Goal: Transaction & Acquisition: Subscribe to service/newsletter

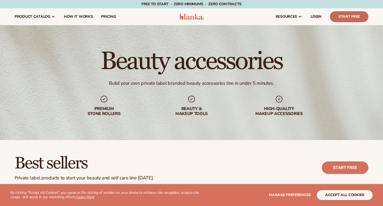
click at [337, 16] on link "Start Free" at bounding box center [349, 16] width 39 height 11
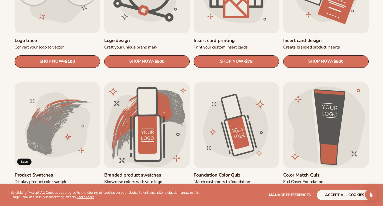
scroll to position [240, 0]
